Goal: Complete application form

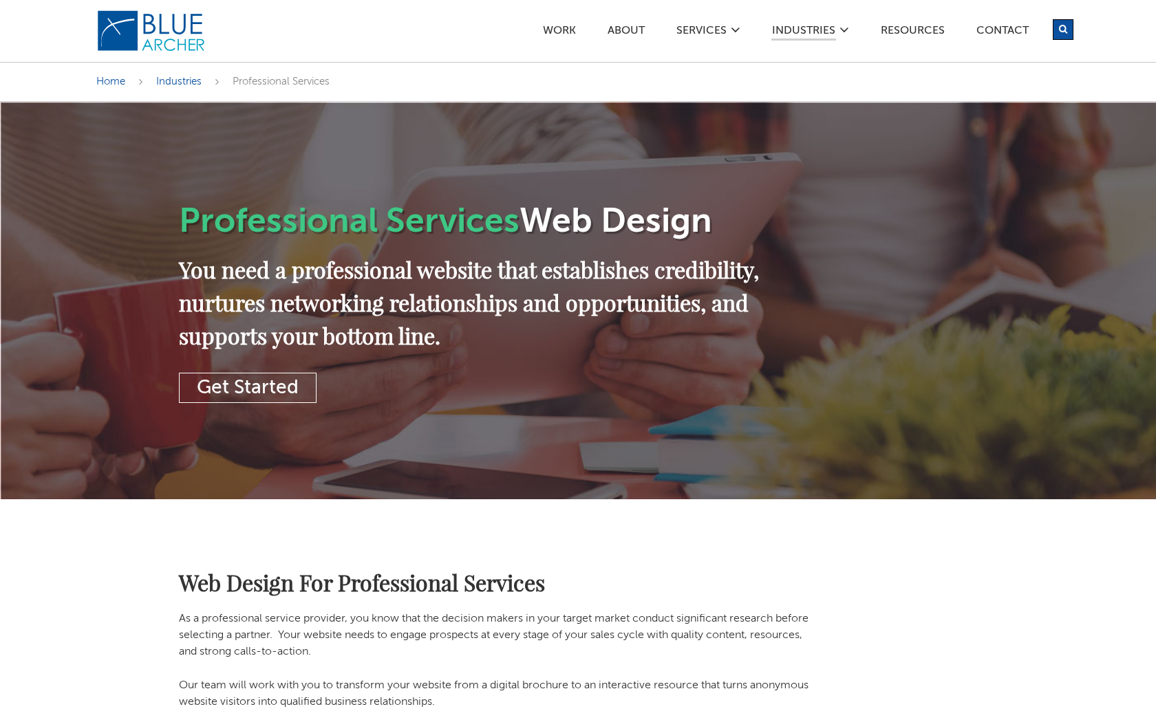
scroll to position [2655, 0]
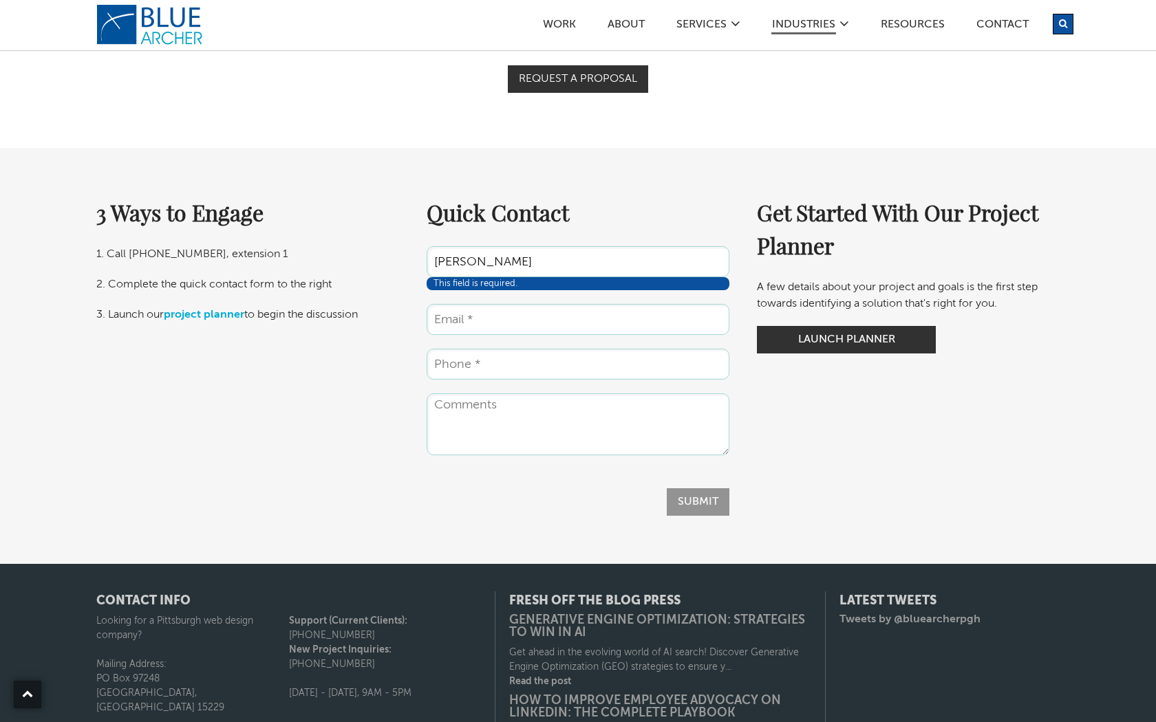
type input "[PERSON_NAME]"
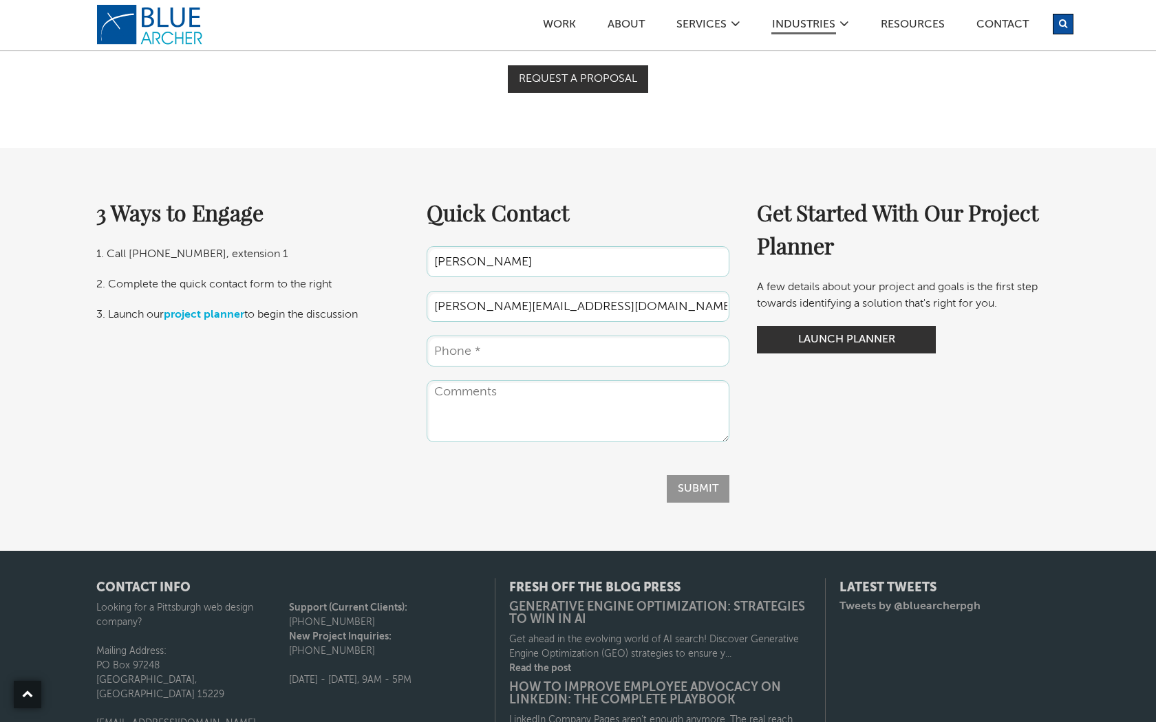
type input "[PERSON_NAME][EMAIL_ADDRESS][DOMAIN_NAME]"
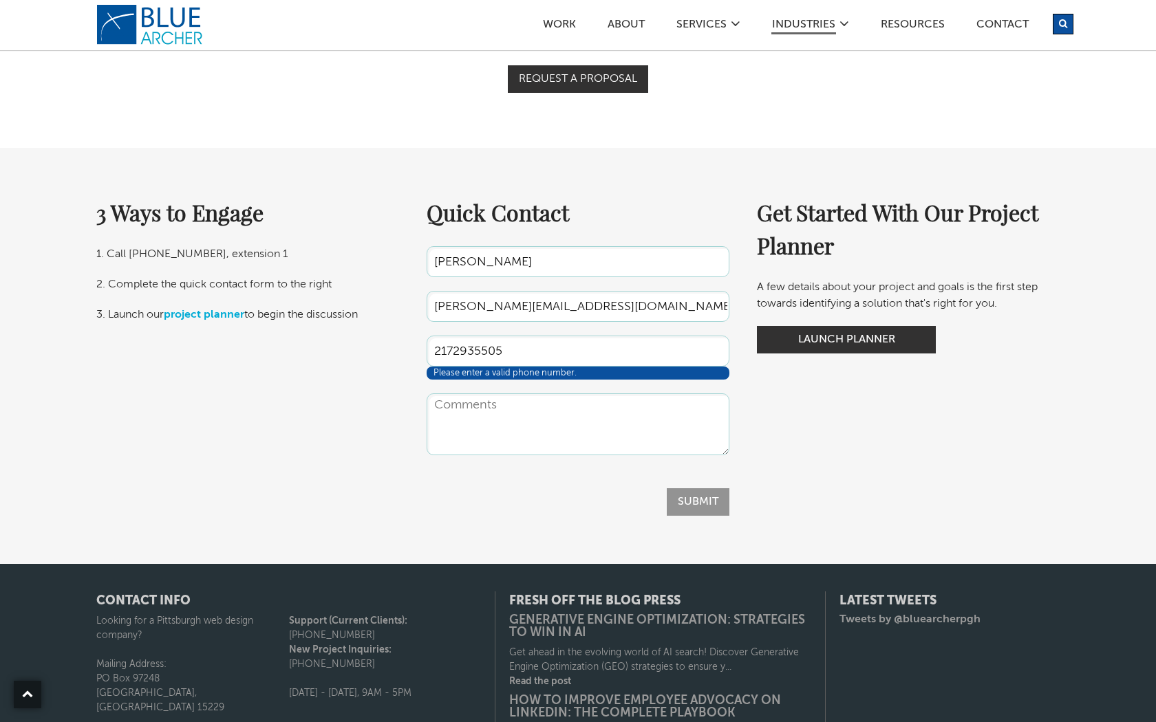
type input "2172935505"
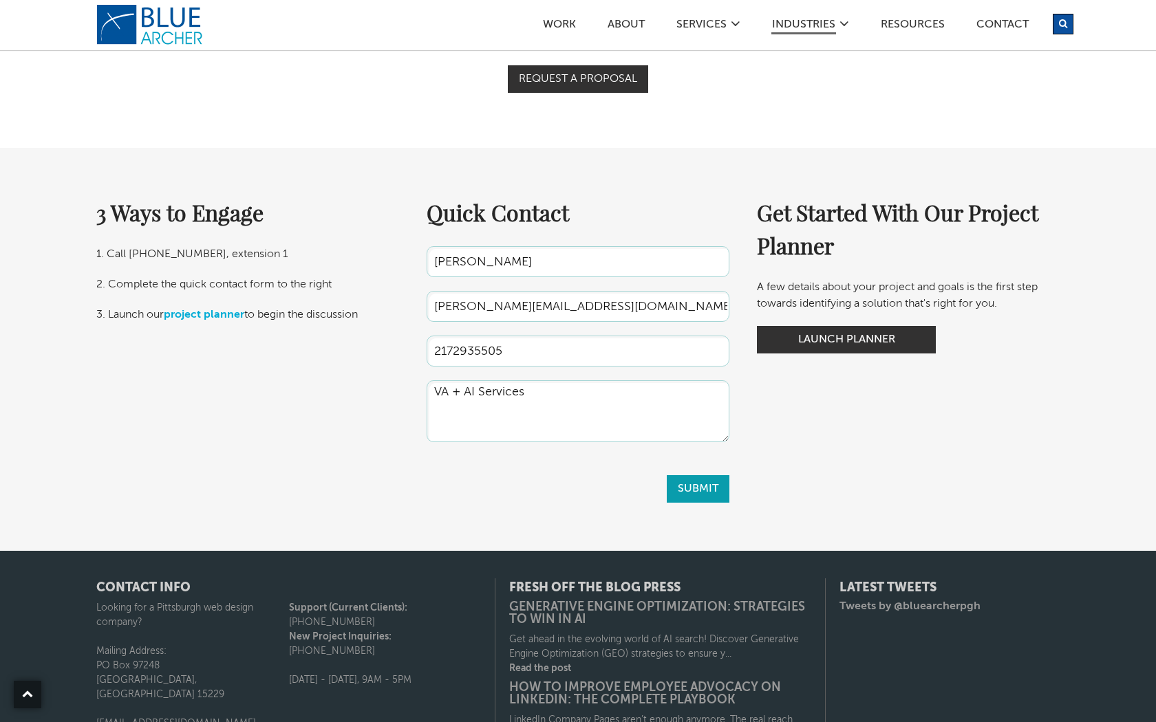
type textarea "VA + AI Services"
click at [698, 489] on input "Submit" at bounding box center [698, 489] width 63 height 28
